Goal: Task Accomplishment & Management: Manage account settings

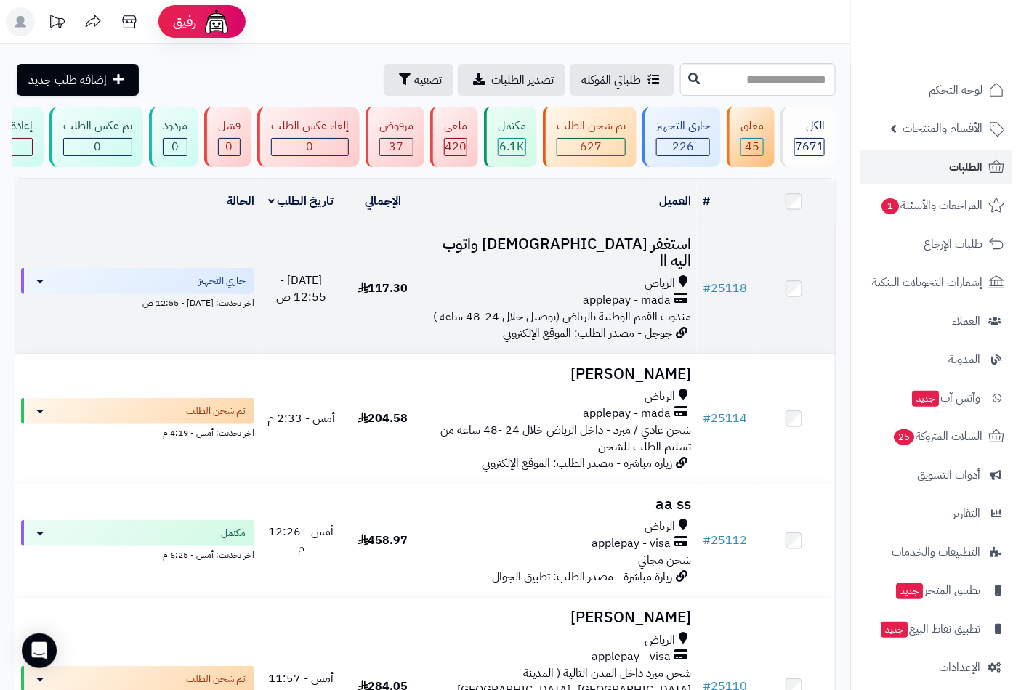
click at [623, 253] on h3 "استغفر الله واتوب اليه اا" at bounding box center [561, 252] width 262 height 33
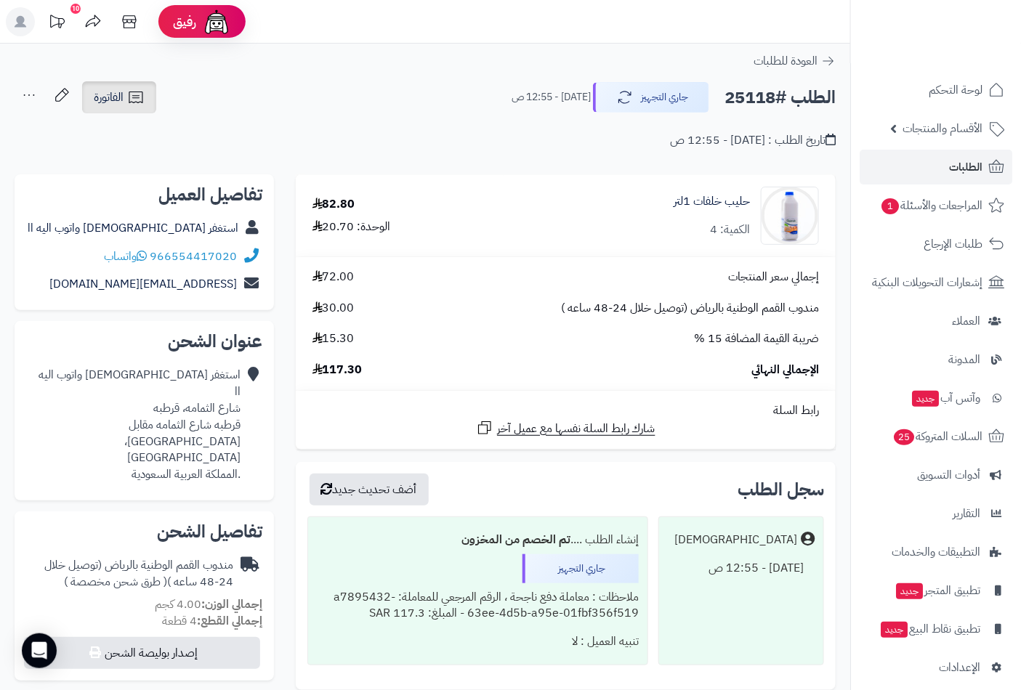
click at [115, 90] on span "الفاتورة" at bounding box center [109, 97] width 30 height 17
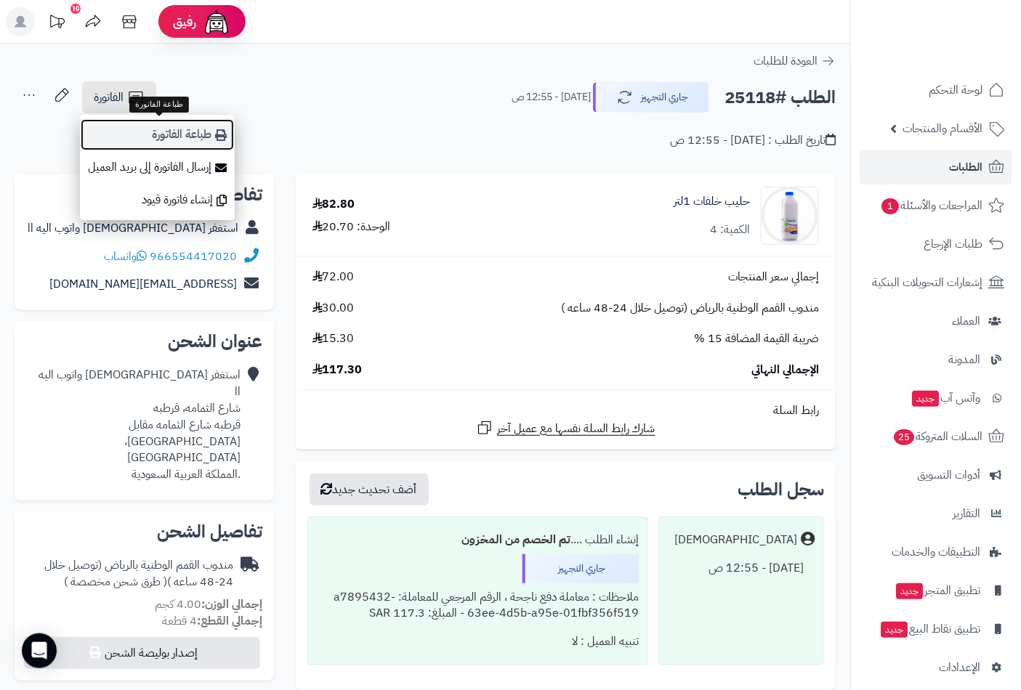
click at [166, 139] on link "طباعة الفاتورة" at bounding box center [157, 134] width 155 height 33
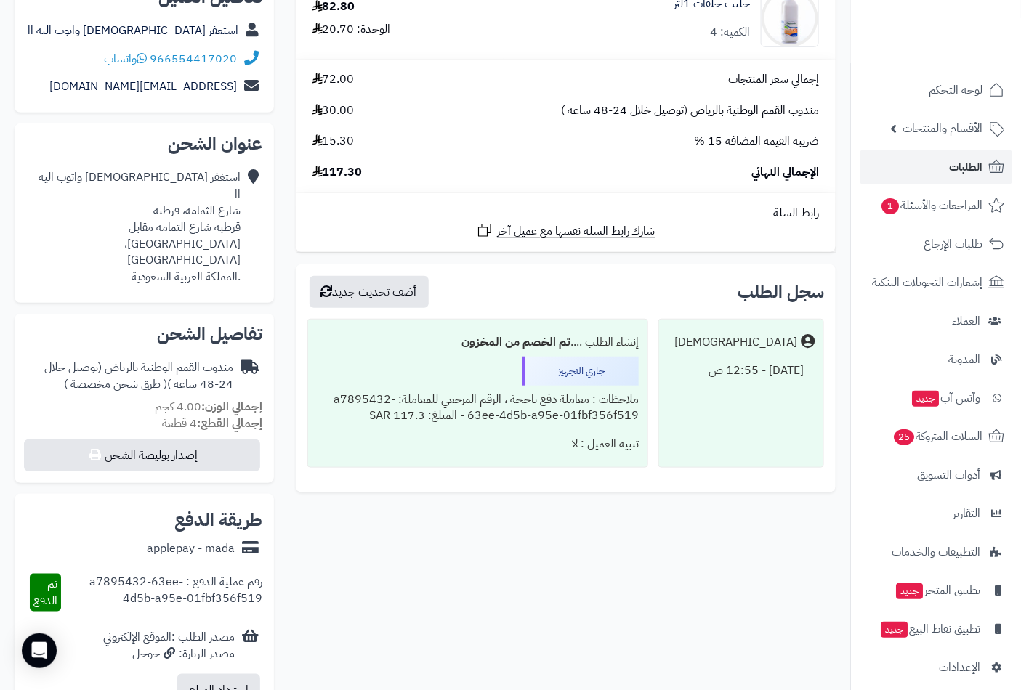
scroll to position [201, 0]
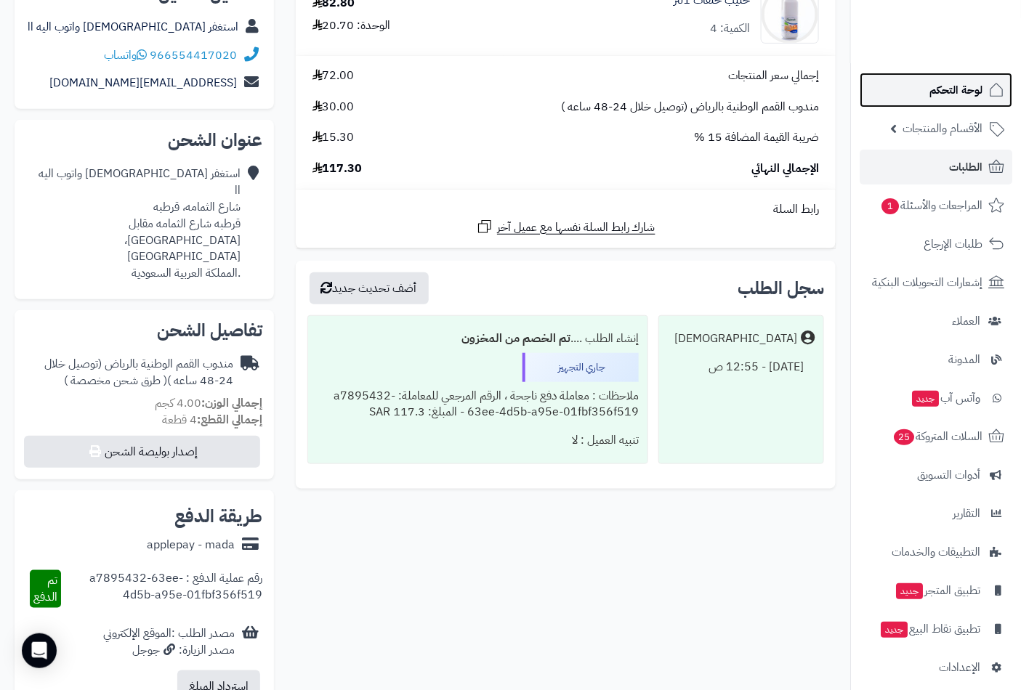
click at [958, 89] on span "لوحة التحكم" at bounding box center [955, 90] width 53 height 20
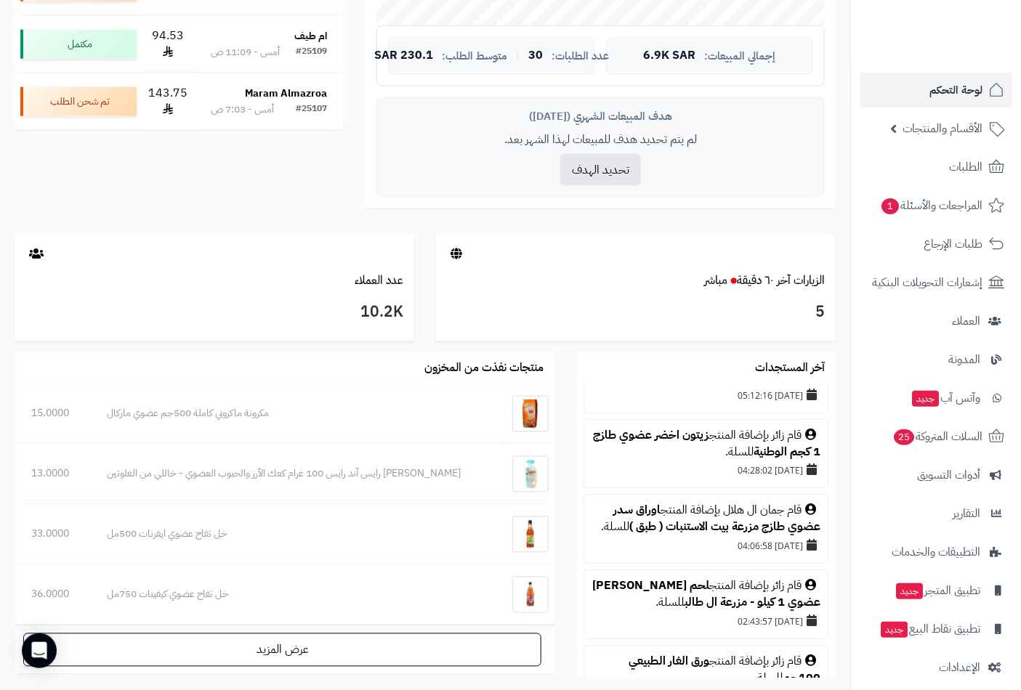
scroll to position [134, 0]
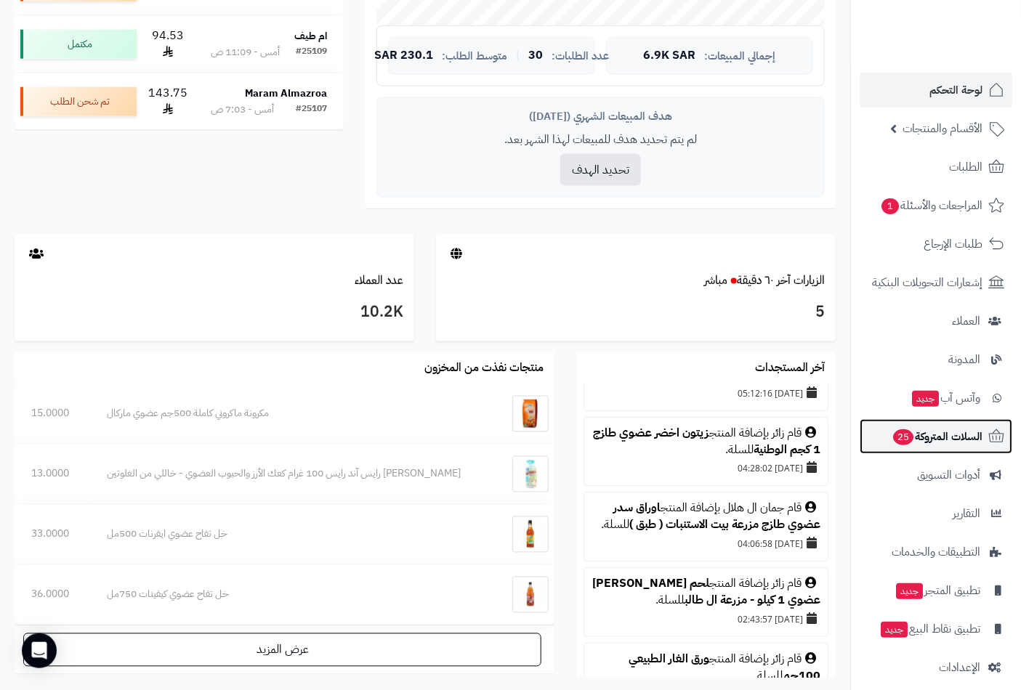
click at [952, 441] on span "السلات المتروكة 25" at bounding box center [936, 436] width 91 height 20
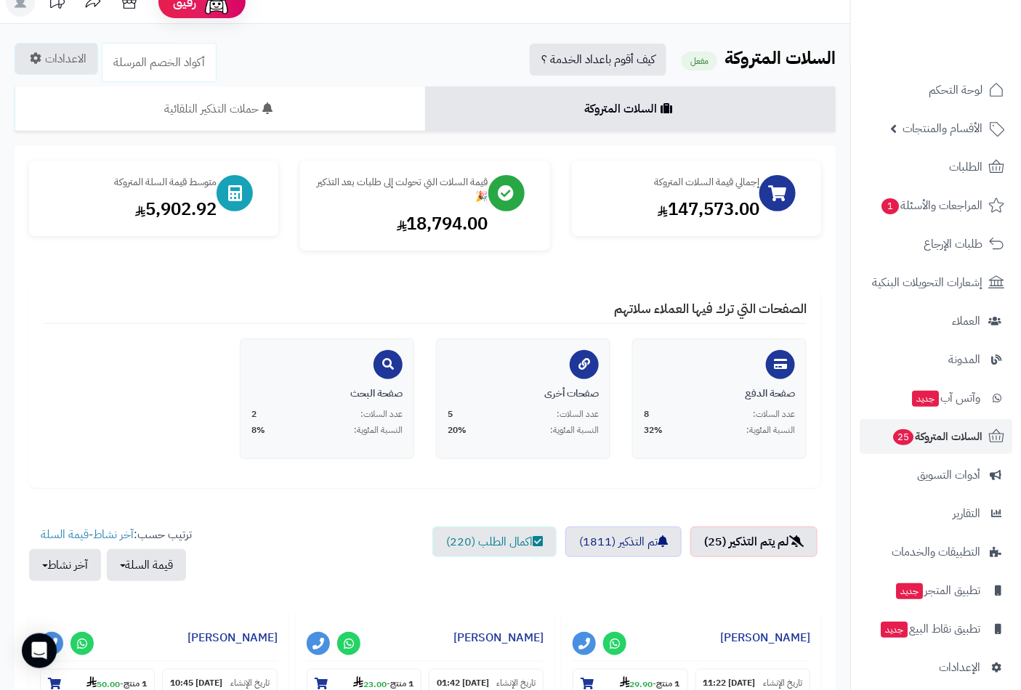
scroll to position [269, 0]
